Goal: Transaction & Acquisition: Obtain resource

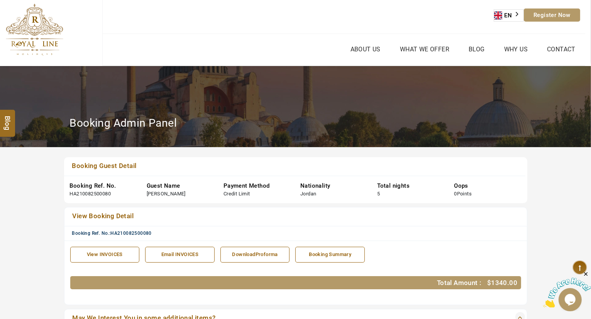
scroll to position [279, 0]
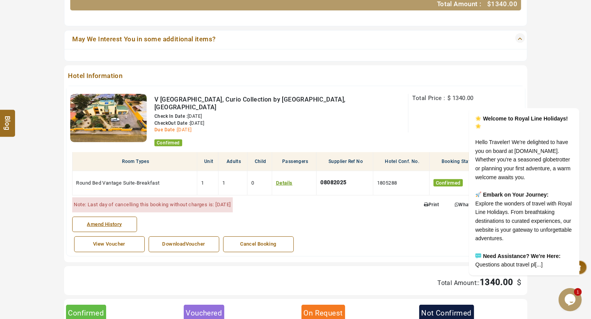
click at [186, 240] on div "DownloadVoucher" at bounding box center [184, 243] width 62 height 7
click at [576, 93] on icon "Chat attention grabber" at bounding box center [574, 96] width 7 height 7
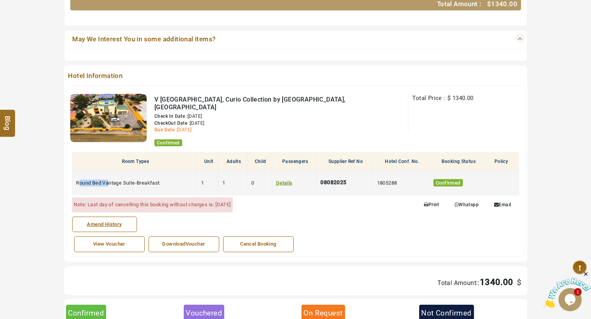
drag, startPoint x: 78, startPoint y: 176, endPoint x: 110, endPoint y: 170, distance: 33.0
click at [110, 171] on td "Round Bed Vantage Suite-Breakfast" at bounding box center [134, 183] width 125 height 24
click at [129, 172] on td "Round Bed Vantage Suite-Breakfast" at bounding box center [134, 183] width 125 height 24
click at [164, 182] on td "Round Bed Vantage Suite-Breakfast" at bounding box center [134, 183] width 125 height 24
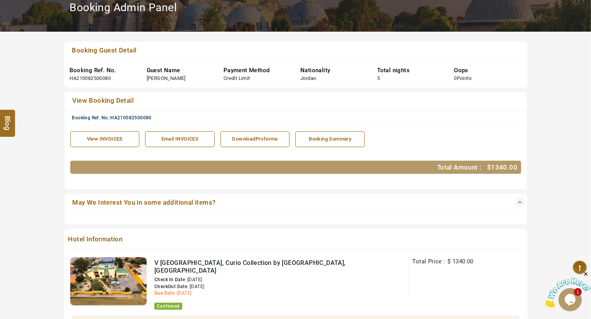
scroll to position [113, 0]
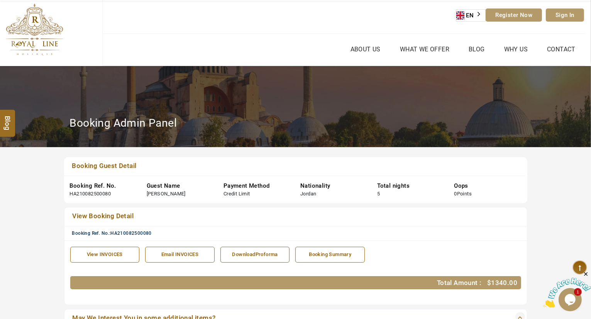
scroll to position [279, 0]
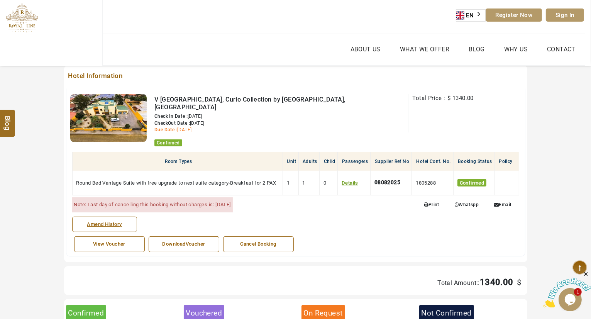
click at [96, 240] on div "View Voucher" at bounding box center [109, 243] width 62 height 7
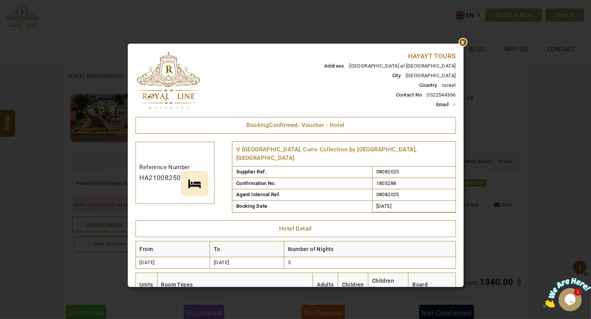
click at [317, 204] on td "HAYAYT TOURS Address : [STREET_ADDRESS] Contact No : [PHONE_NUMBER] Email : - B…" at bounding box center [295, 311] width 320 height 521
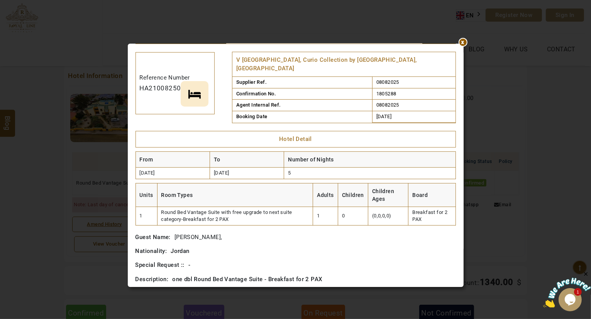
scroll to position [93, 0]
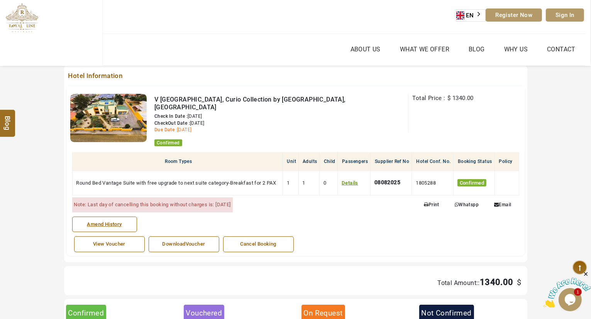
click at [165, 240] on div "DownloadVoucher" at bounding box center [184, 243] width 62 height 7
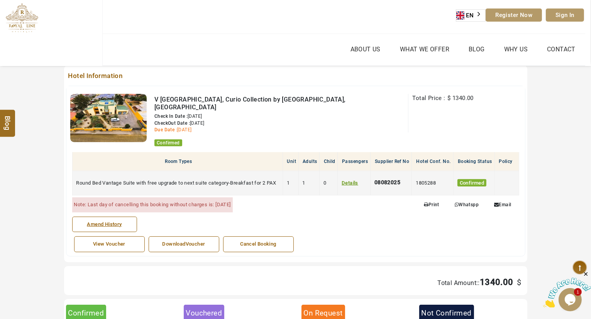
click at [305, 180] on span "1" at bounding box center [304, 183] width 3 height 6
